Goal: Task Accomplishment & Management: Use online tool/utility

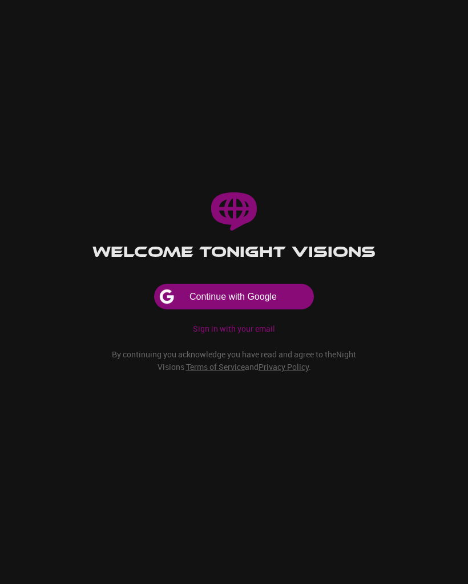
click at [288, 289] on button "Continue with Google" at bounding box center [234, 297] width 160 height 26
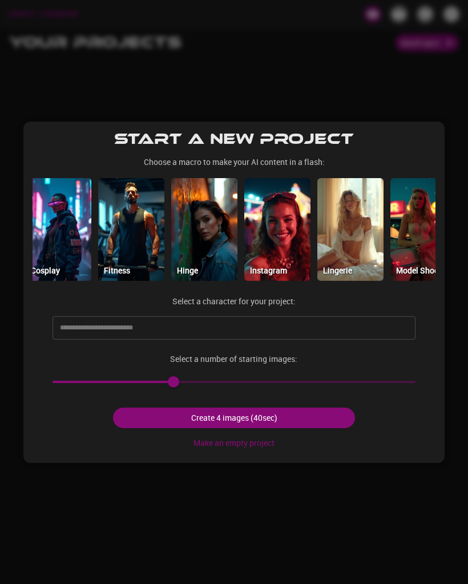
scroll to position [0, 164]
click at [361, 257] on img at bounding box center [351, 229] width 66 height 103
click at [354, 260] on img at bounding box center [351, 229] width 66 height 103
click at [328, 416] on button "Create 4 images (40sec)" at bounding box center [234, 418] width 242 height 21
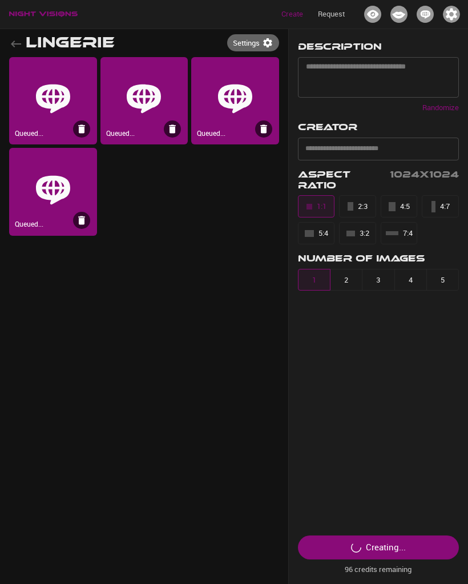
click at [296, 19] on p "Create" at bounding box center [293, 14] width 22 height 11
click at [298, 12] on p "Create" at bounding box center [293, 14] width 22 height 11
click at [17, 40] on icon "button" at bounding box center [16, 44] width 14 height 14
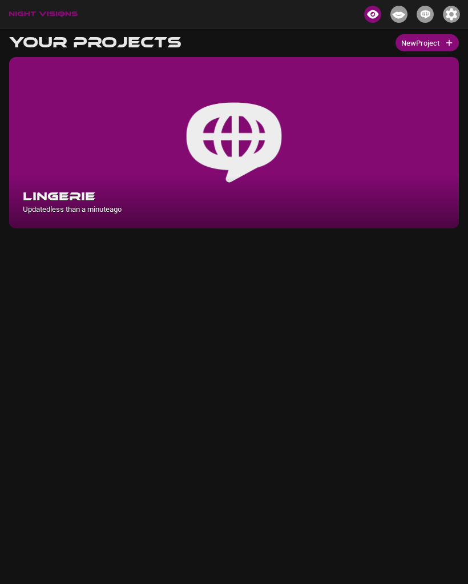
click at [451, 16] on img "button" at bounding box center [451, 14] width 17 height 17
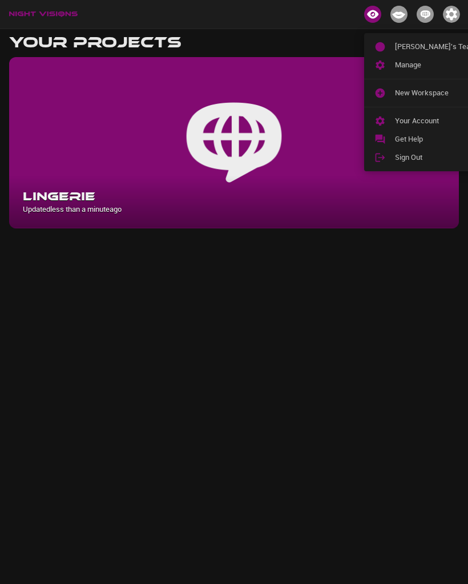
click at [428, 95] on span "New Workspace" at bounding box center [436, 92] width 82 height 11
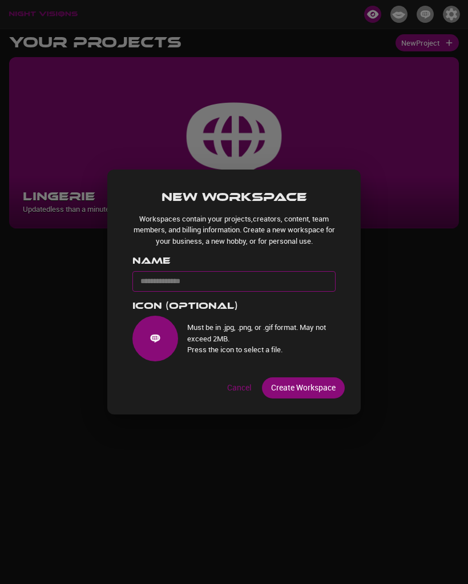
click at [408, 160] on div "New Workspace Workspaces contain your projects, creators , content, team member…" at bounding box center [234, 292] width 468 height 584
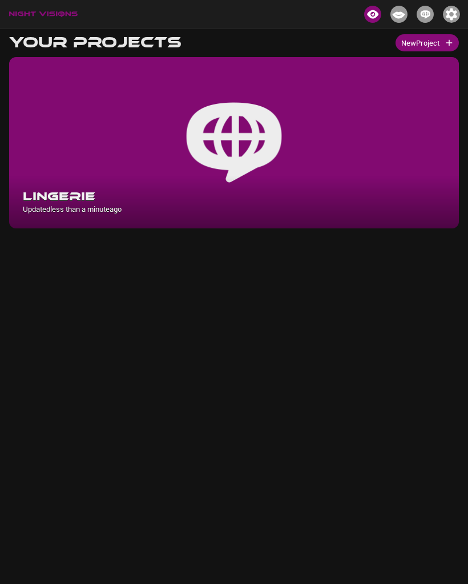
click at [375, 17] on img "Projects" at bounding box center [372, 14] width 17 height 17
click at [394, 19] on img "Creators" at bounding box center [399, 14] width 17 height 17
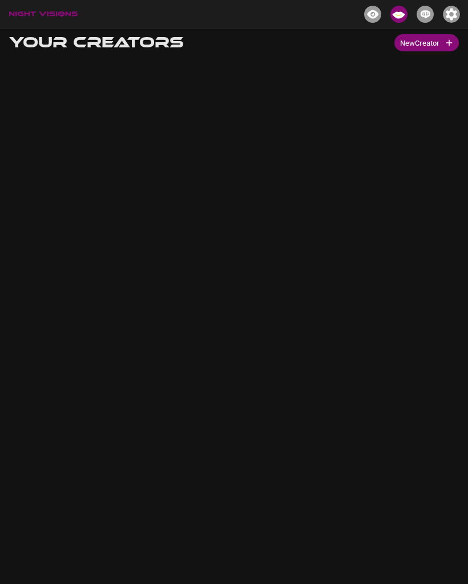
click at [429, 47] on button "New Creator" at bounding box center [427, 43] width 65 height 18
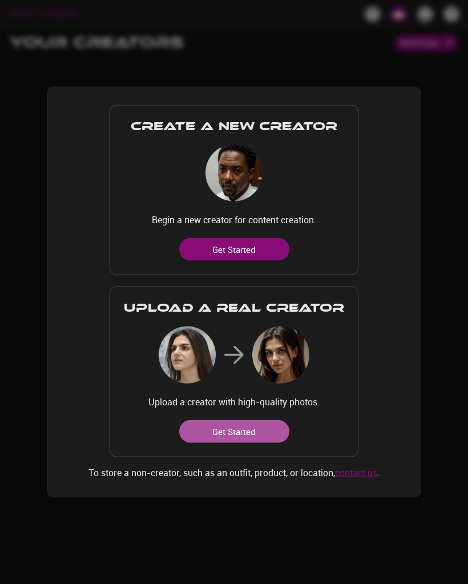
click at [263, 433] on button "Get Started" at bounding box center [234, 431] width 110 height 23
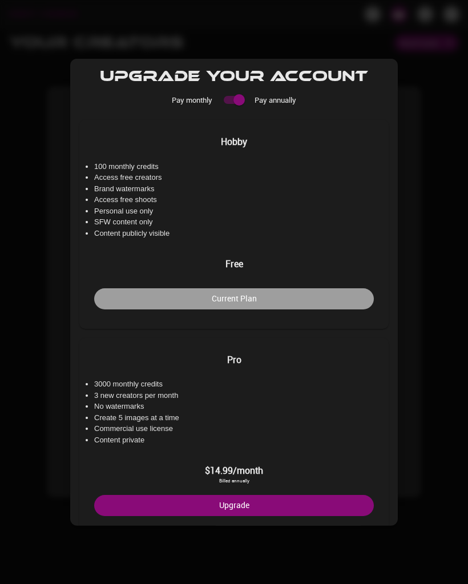
click at [355, 292] on button "Current Plan" at bounding box center [234, 298] width 280 height 21
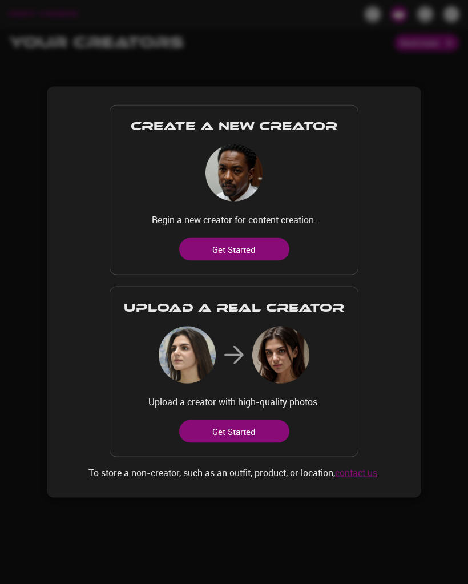
click at [414, 237] on div "Create a New Creator Begin a new creator for content creation. Get Started Uplo…" at bounding box center [234, 292] width 375 height 412
